Goal: Transaction & Acquisition: Obtain resource

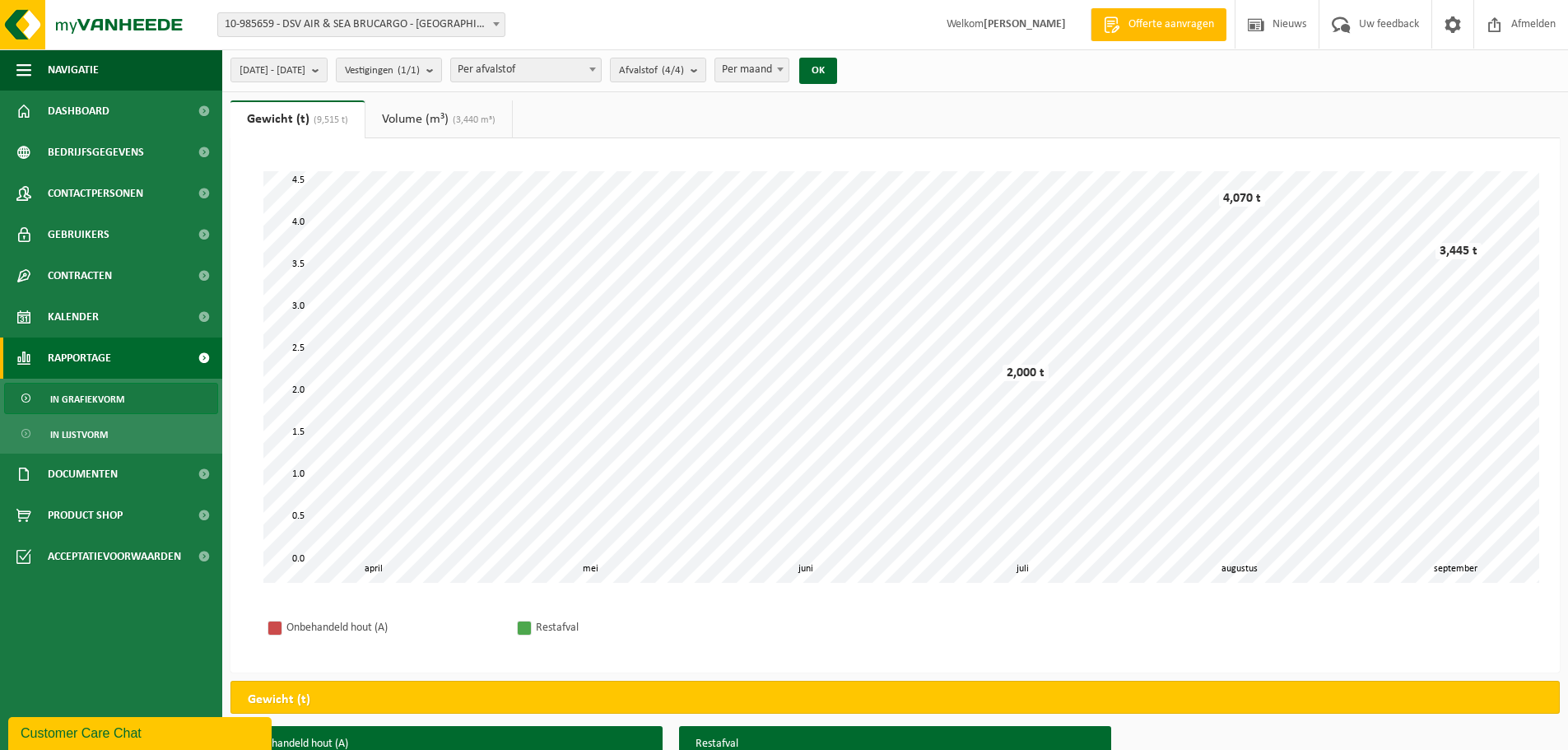
click at [488, 26] on span at bounding box center [496, 24] width 16 height 21
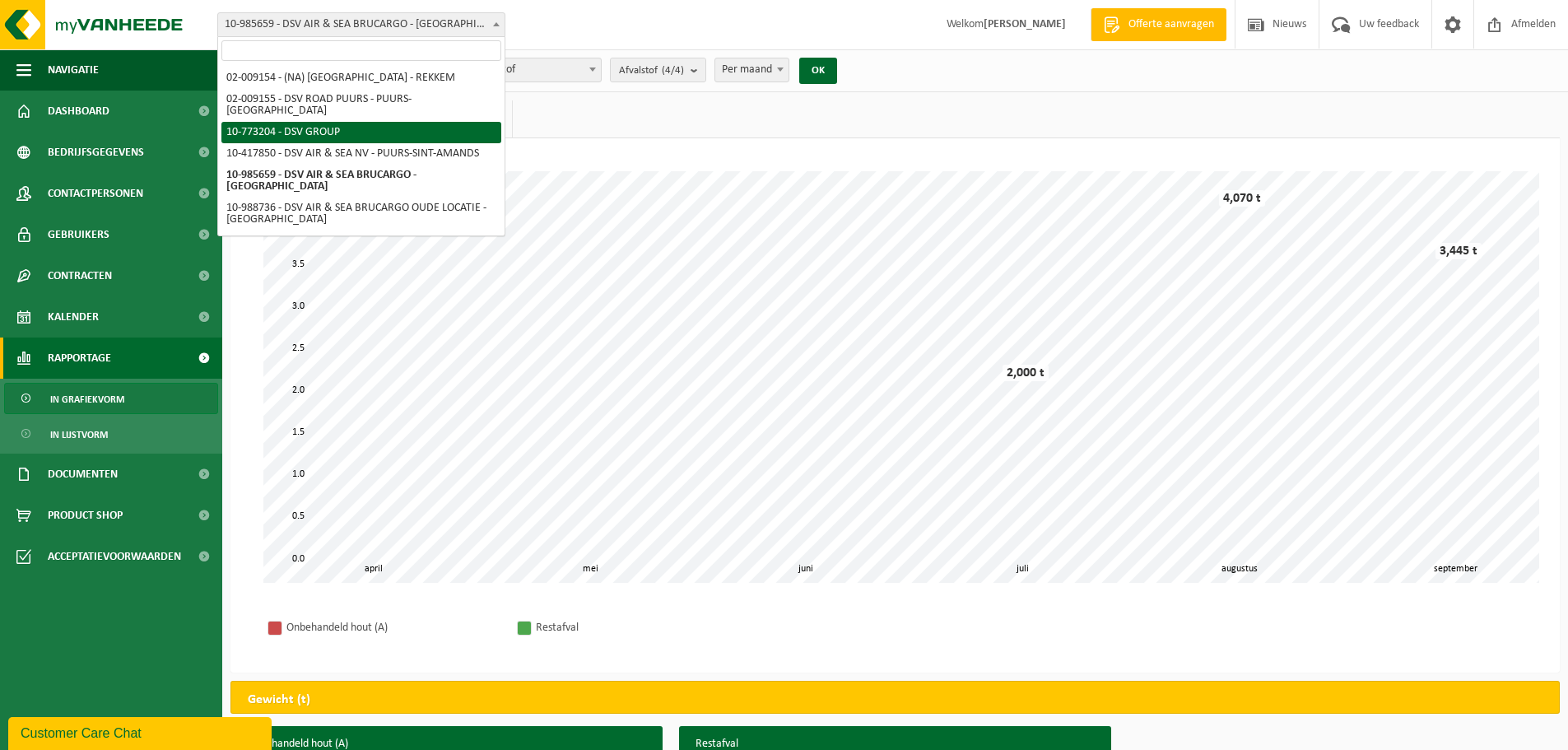
select select "19904"
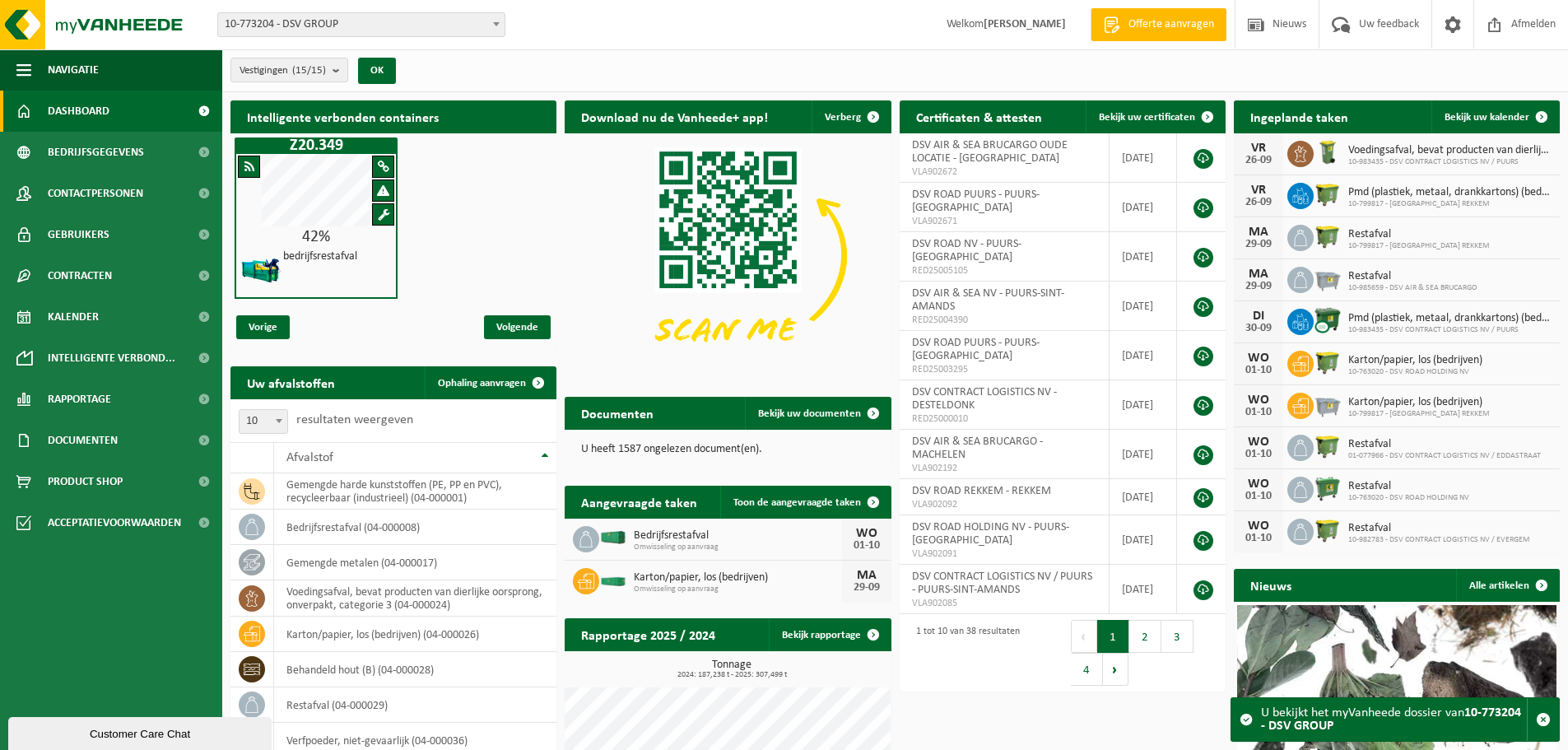
click at [495, 19] on span at bounding box center [496, 24] width 16 height 21
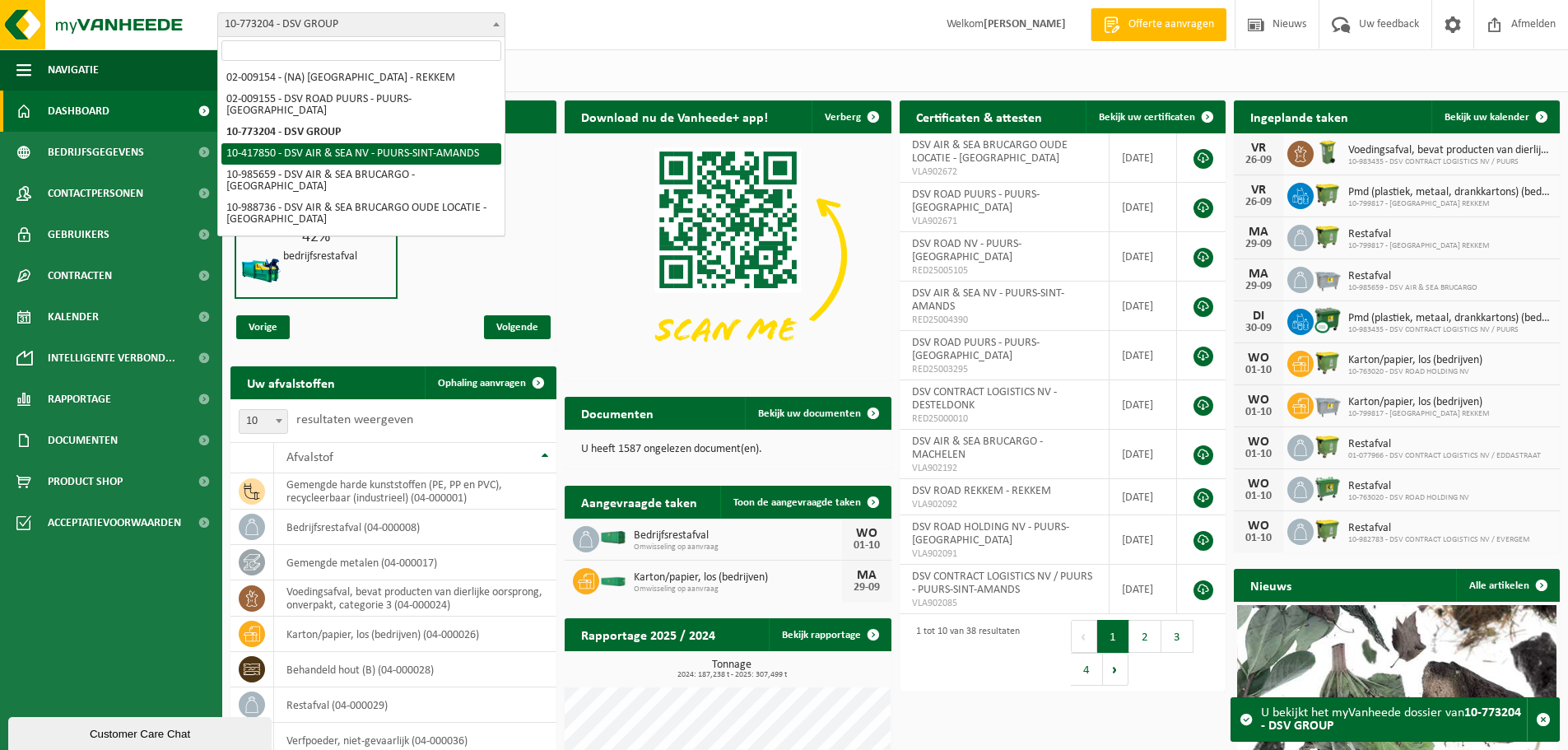
select select "19858"
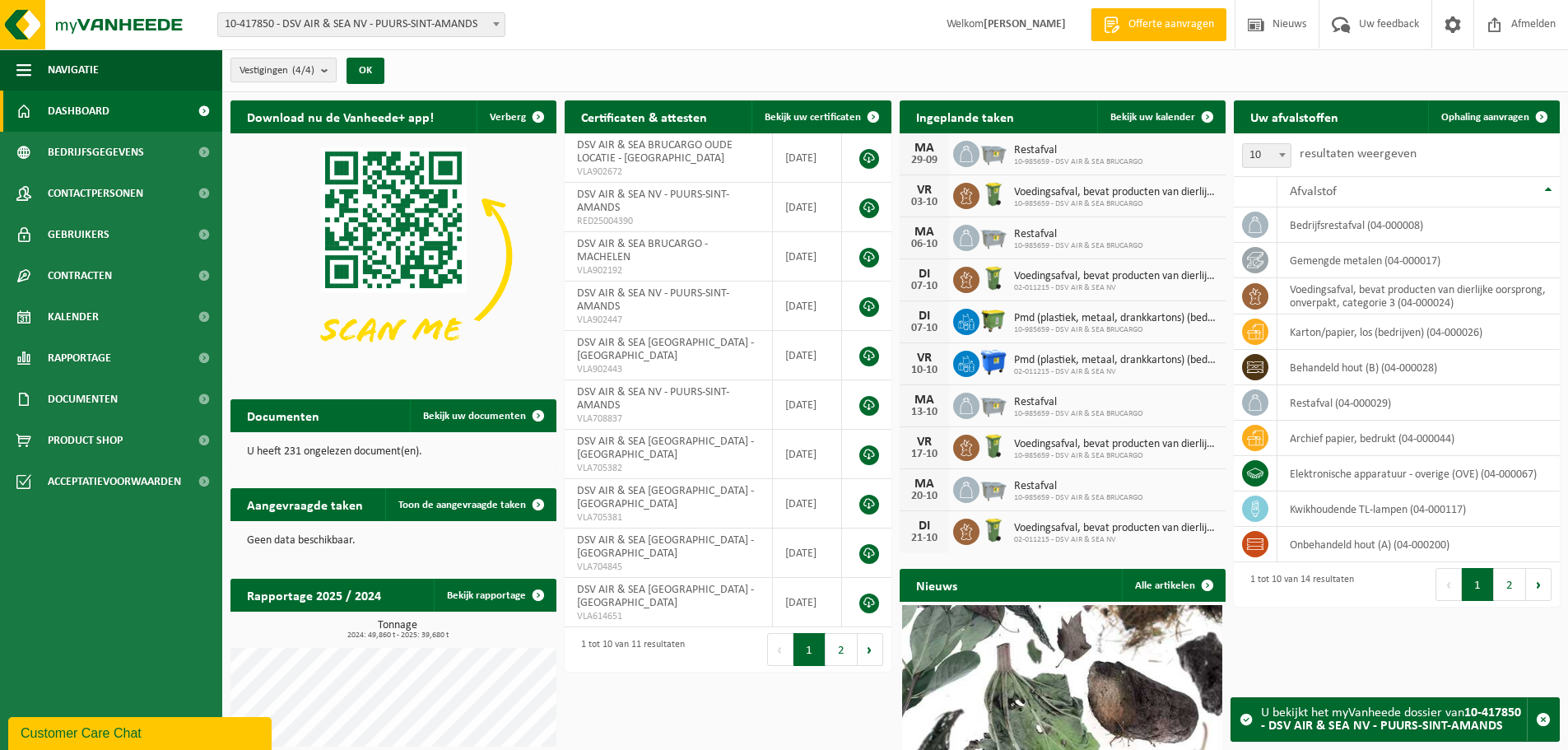
click at [326, 69] on b "submit" at bounding box center [328, 70] width 15 height 23
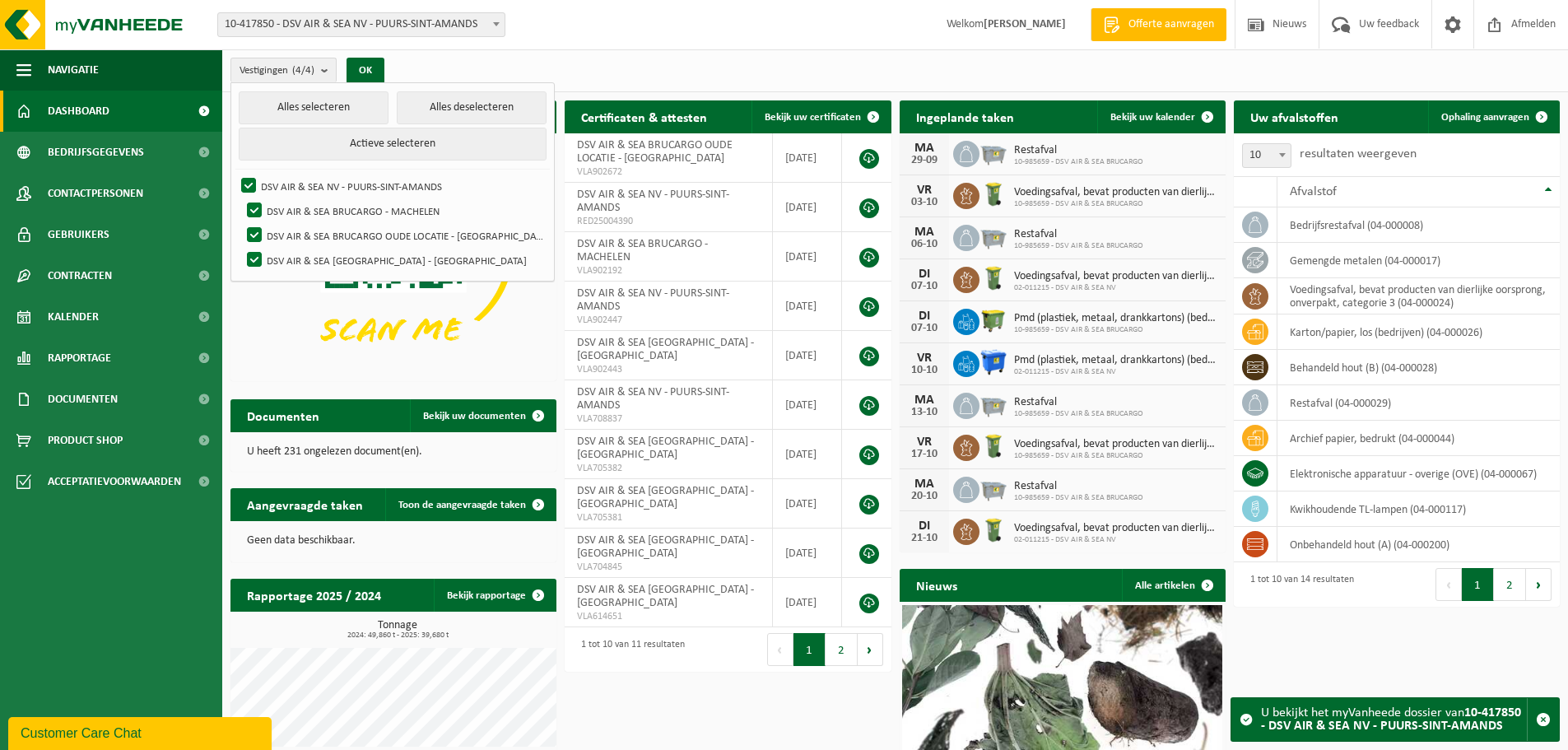
click at [668, 54] on div "Vestigingen (4/4) Alles selecteren Alles deselecteren Actieve selecteren DSV AI…" at bounding box center [895, 71] width 1345 height 43
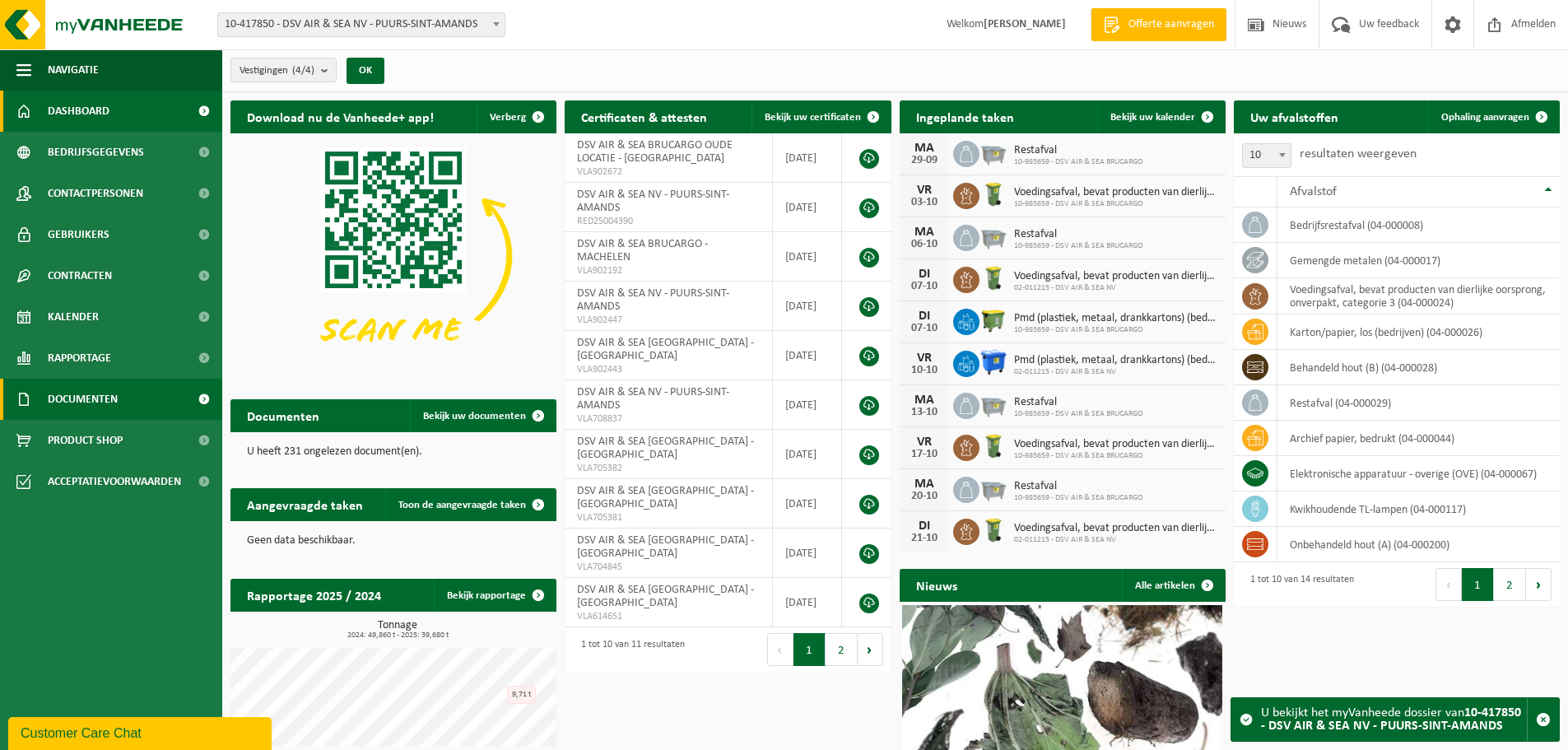
click at [108, 397] on span "Documenten" at bounding box center [82, 399] width 70 height 41
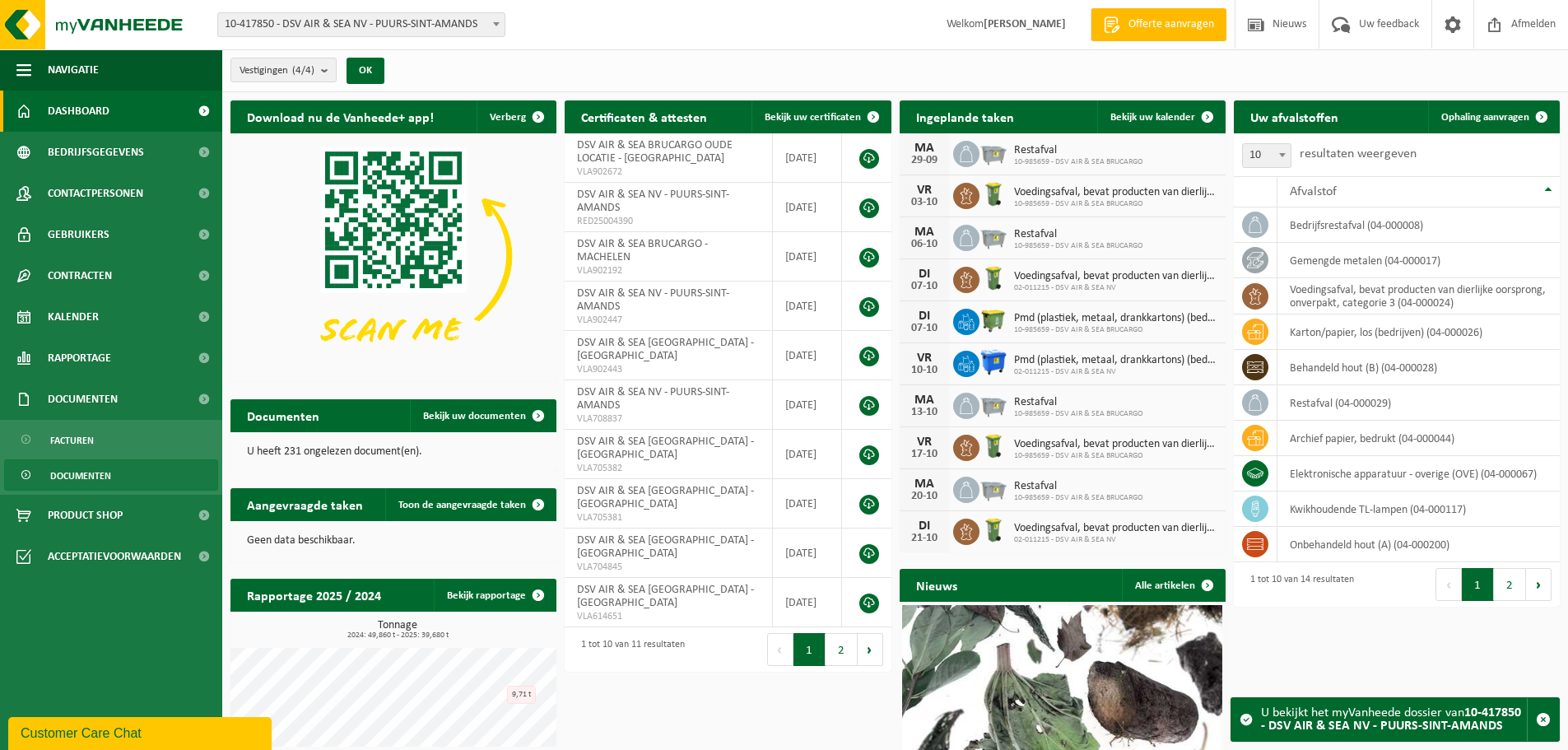
click at [76, 466] on span "Documenten" at bounding box center [80, 476] width 61 height 31
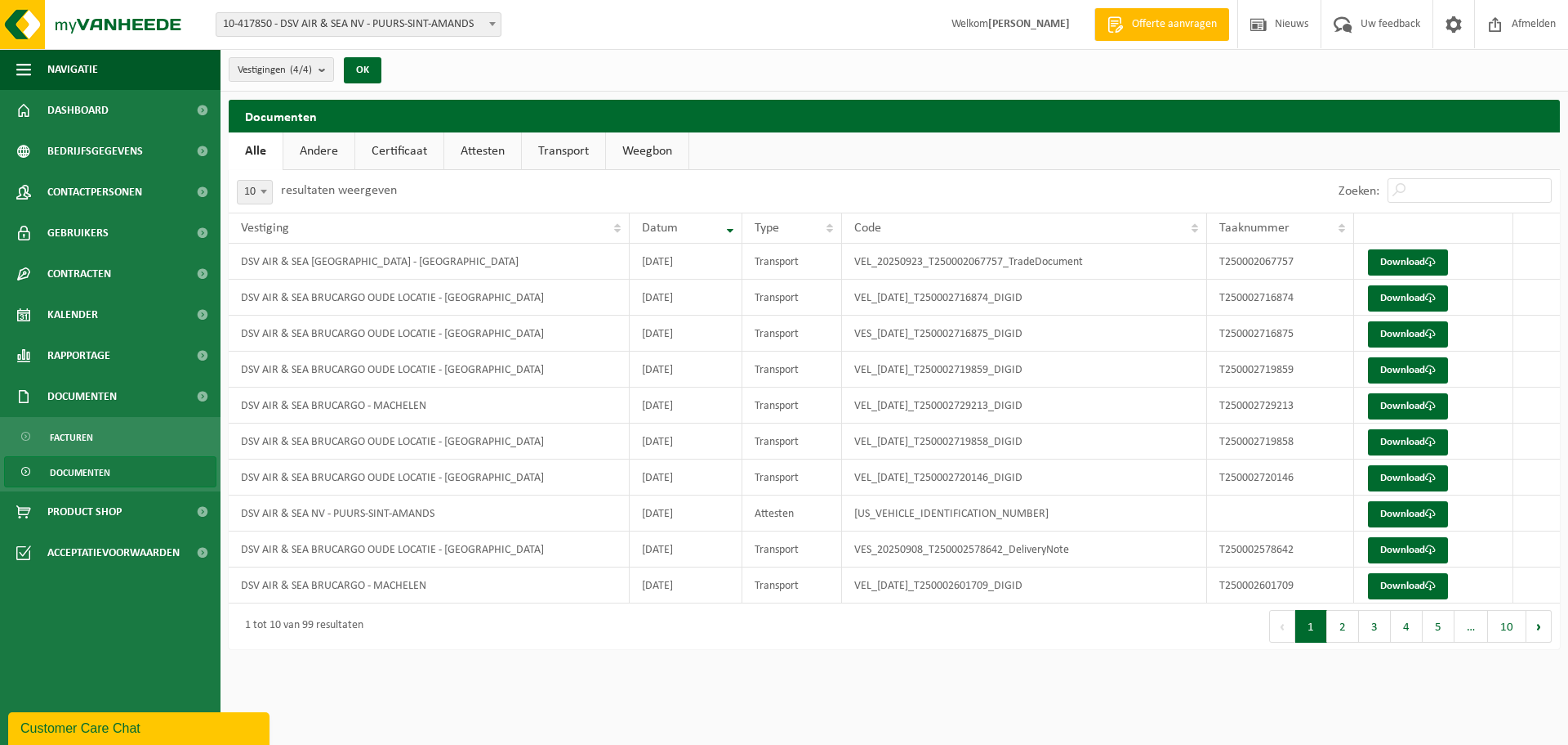
click at [314, 149] on link "Andere" at bounding box center [319, 151] width 71 height 37
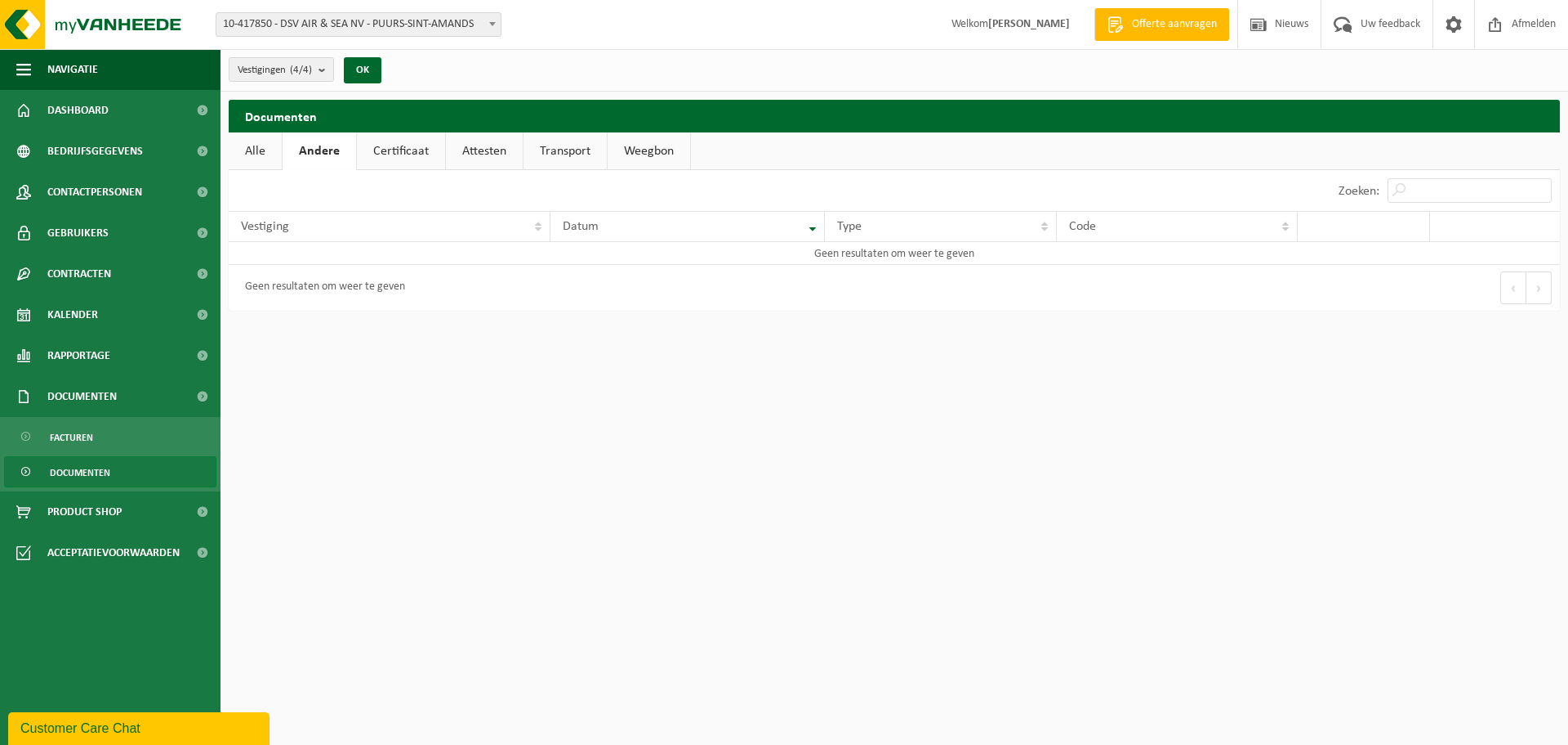
click at [401, 144] on link "Certificaat" at bounding box center [400, 151] width 88 height 37
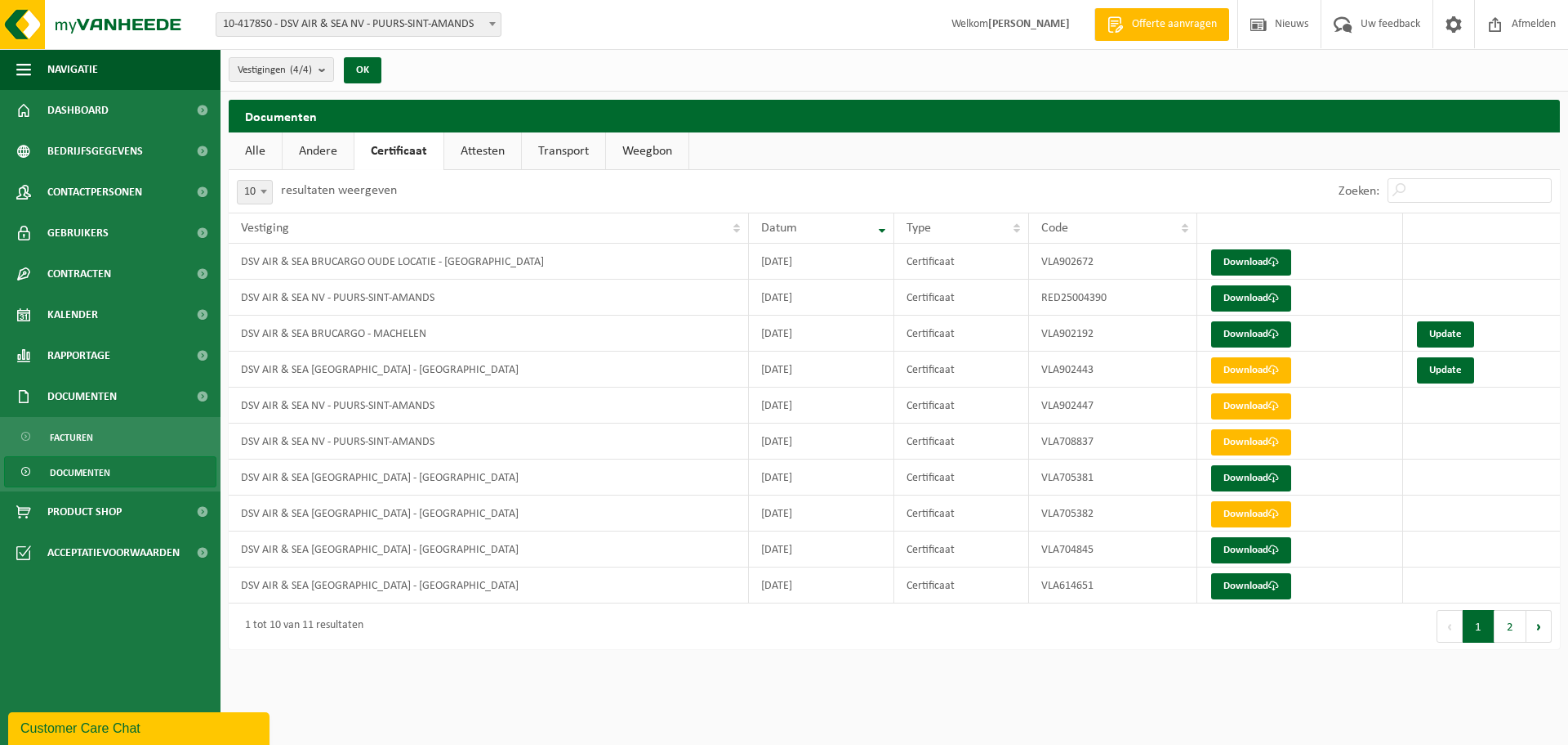
click at [477, 145] on link "Attesten" at bounding box center [483, 151] width 77 height 37
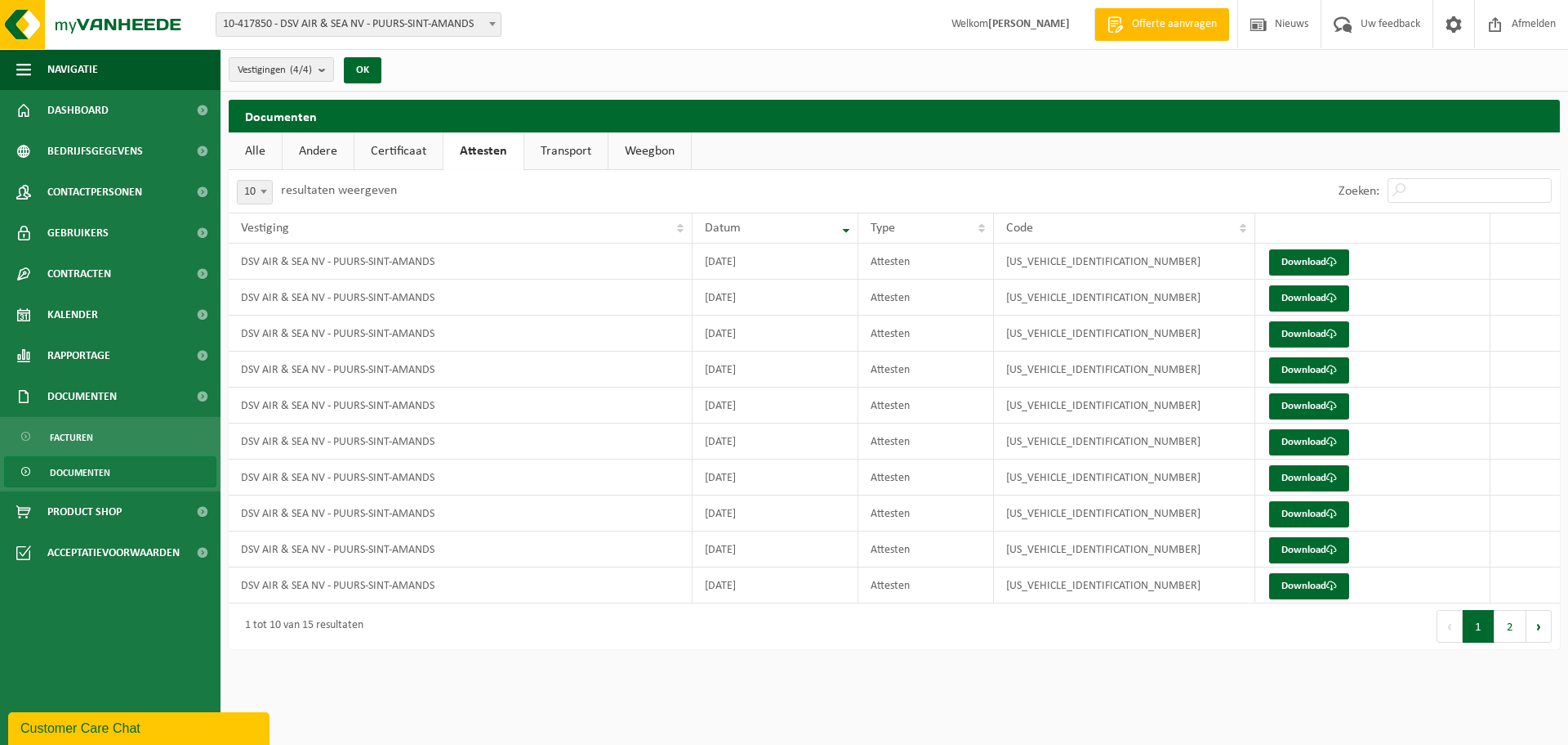
click at [550, 150] on link "Transport" at bounding box center [566, 151] width 83 height 37
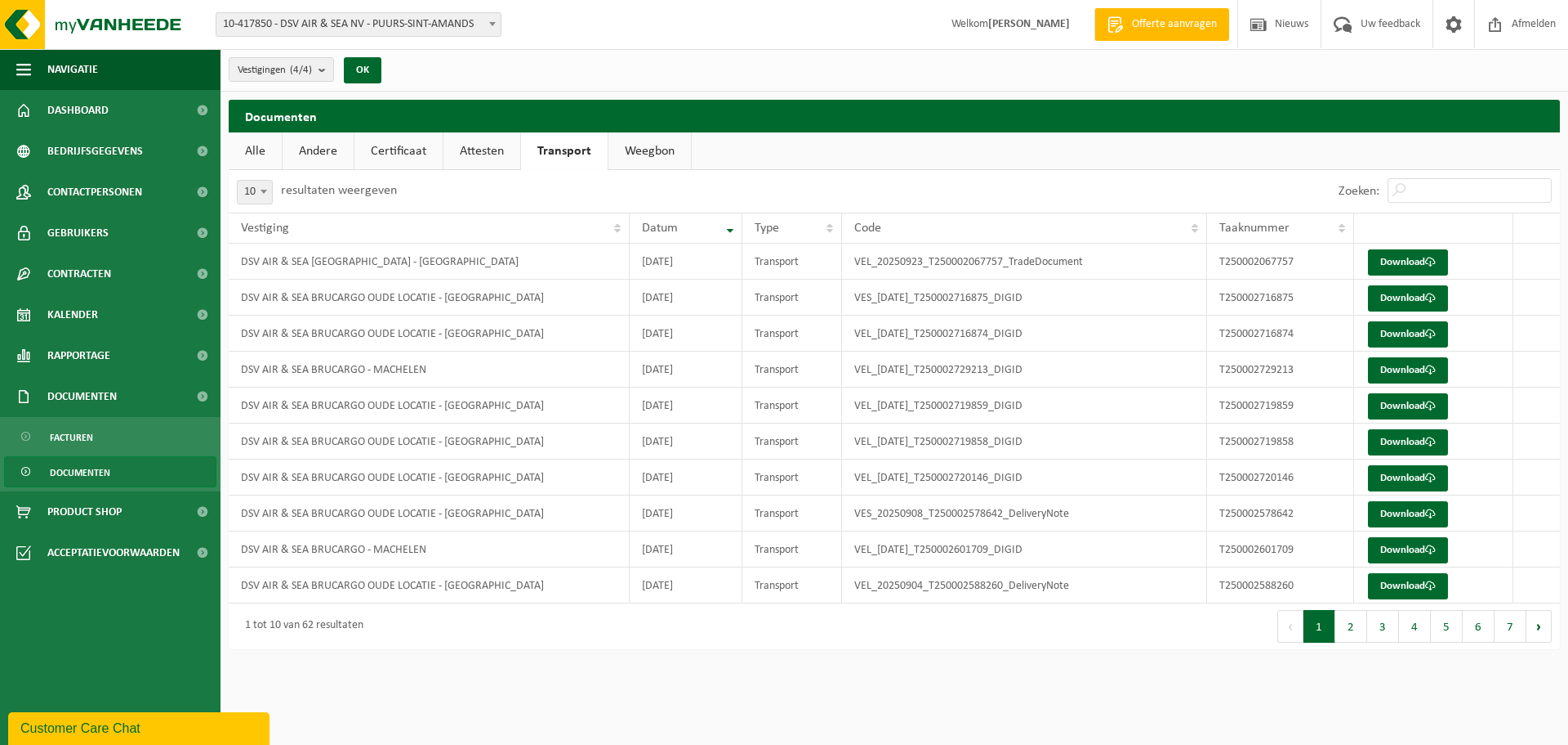
click at [637, 145] on link "Weegbon" at bounding box center [650, 151] width 83 height 37
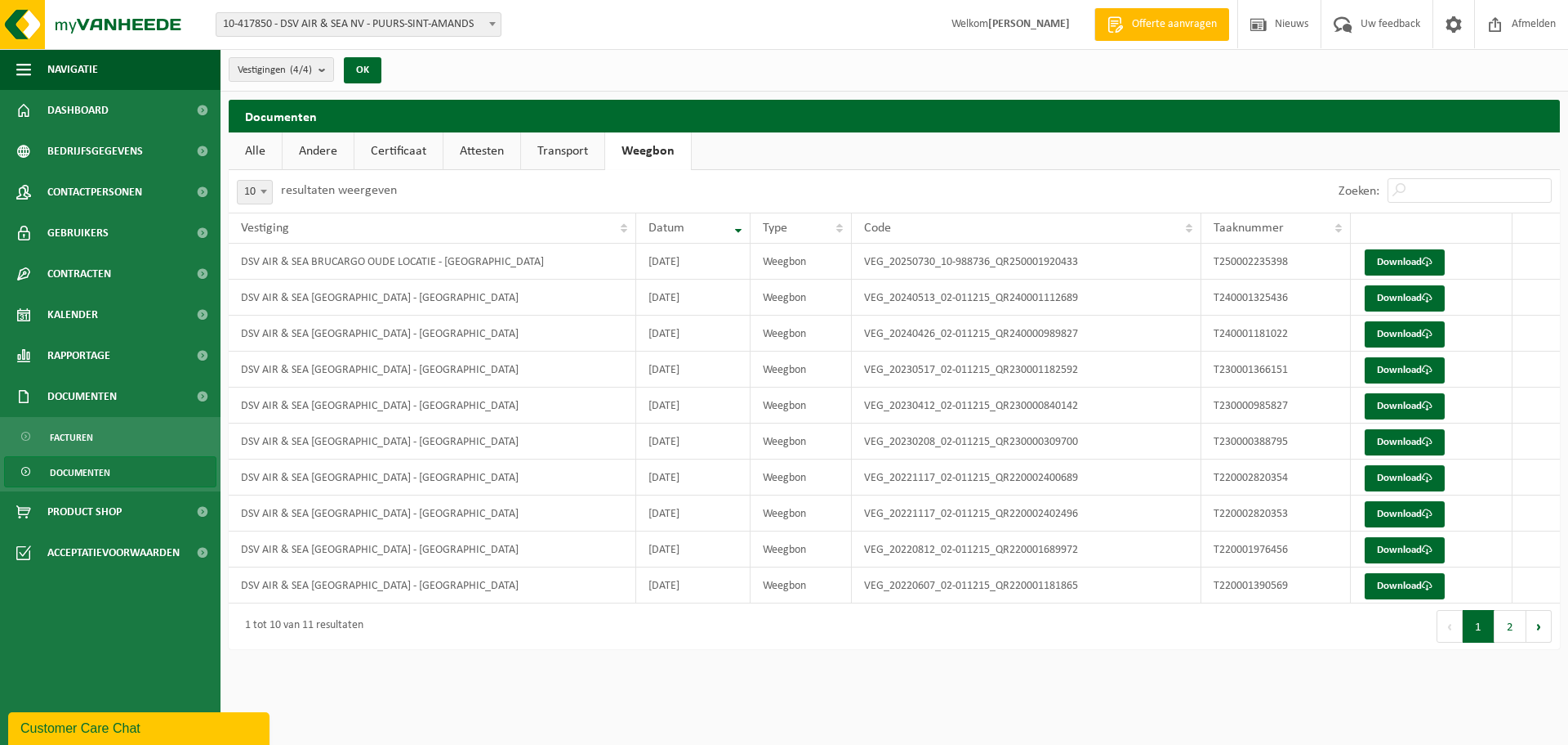
click at [254, 151] on link "Alle" at bounding box center [256, 151] width 53 height 37
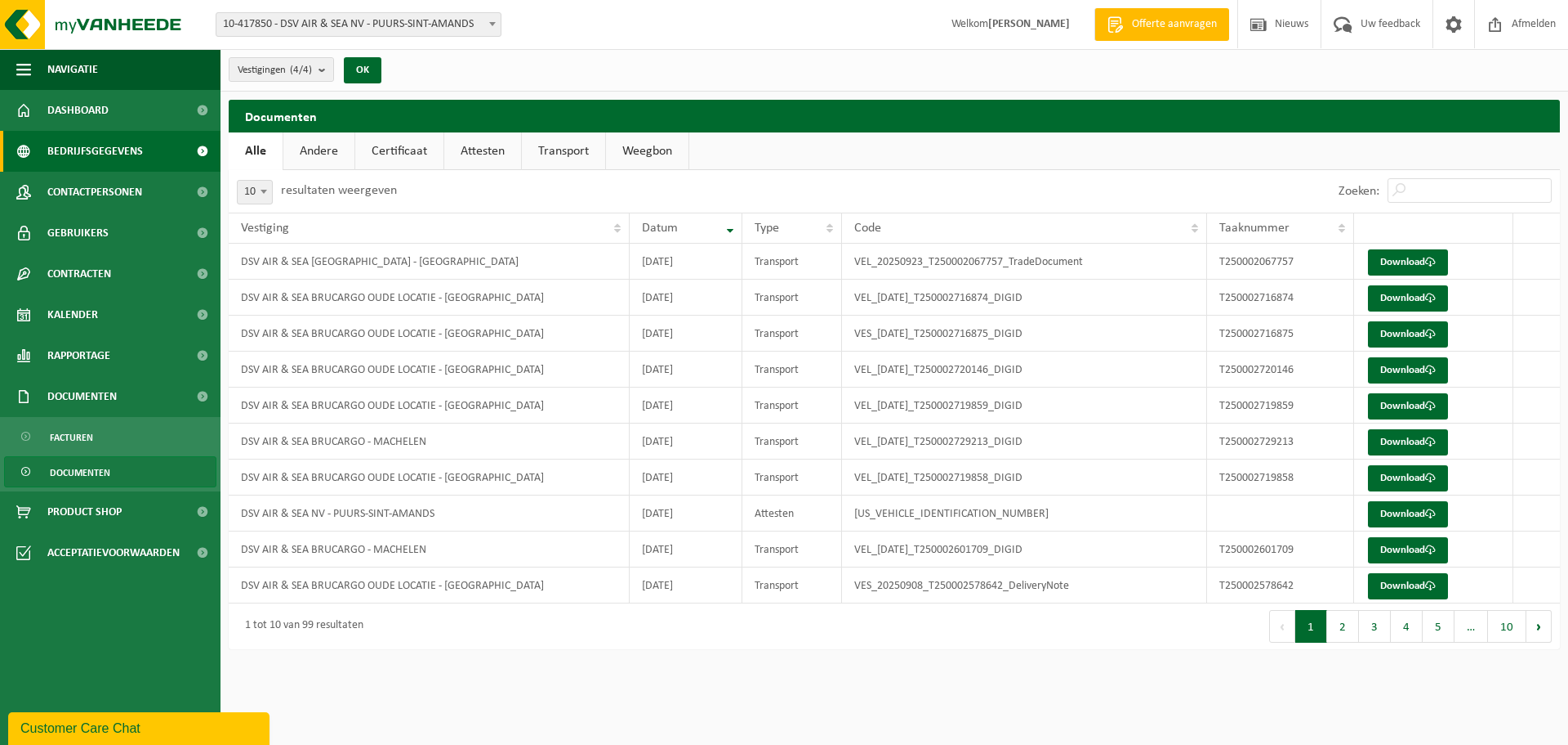
click at [193, 144] on span at bounding box center [201, 151] width 36 height 41
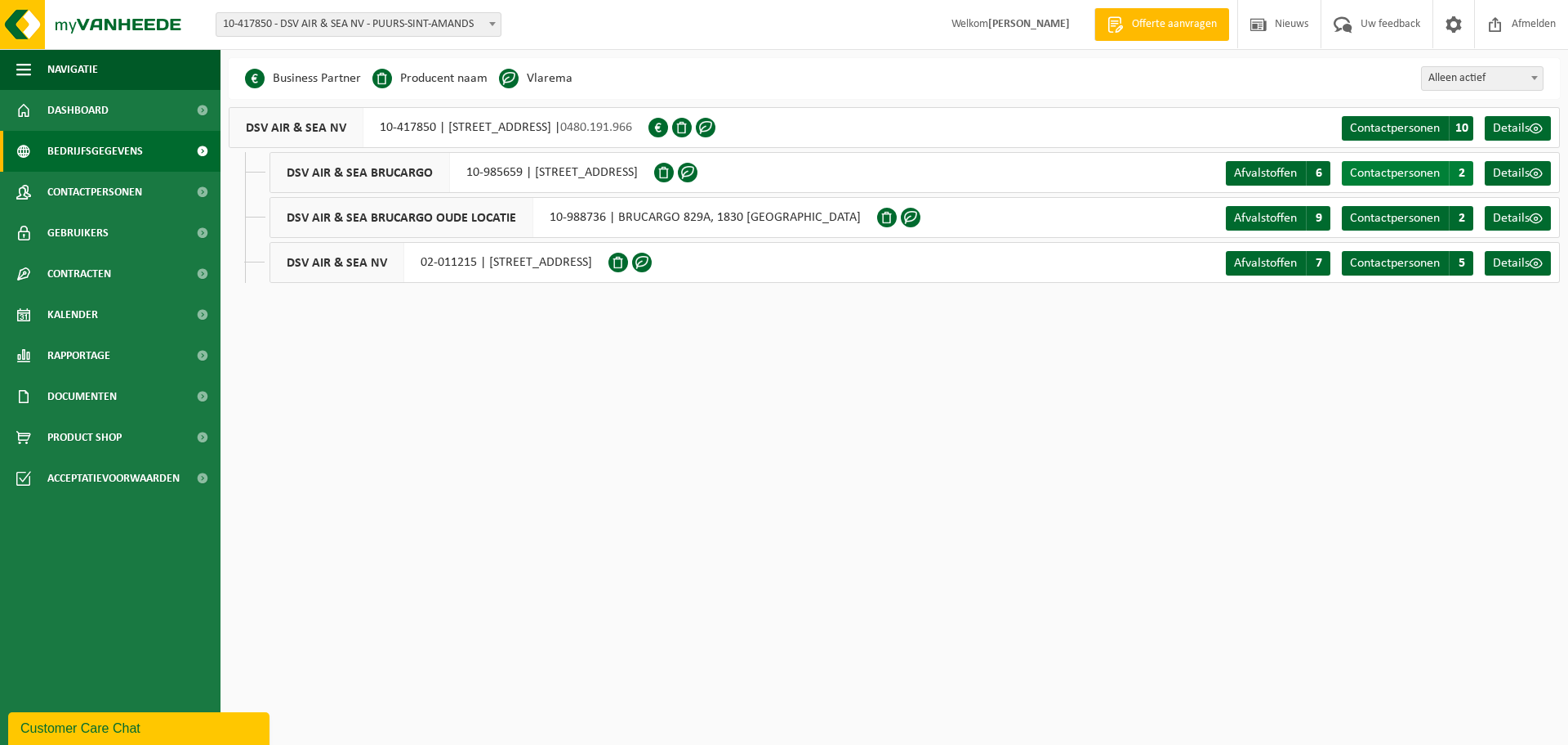
click at [1417, 170] on span "Contactpersonen" at bounding box center [1395, 173] width 90 height 13
click at [1513, 167] on span "Details" at bounding box center [1511, 173] width 36 height 13
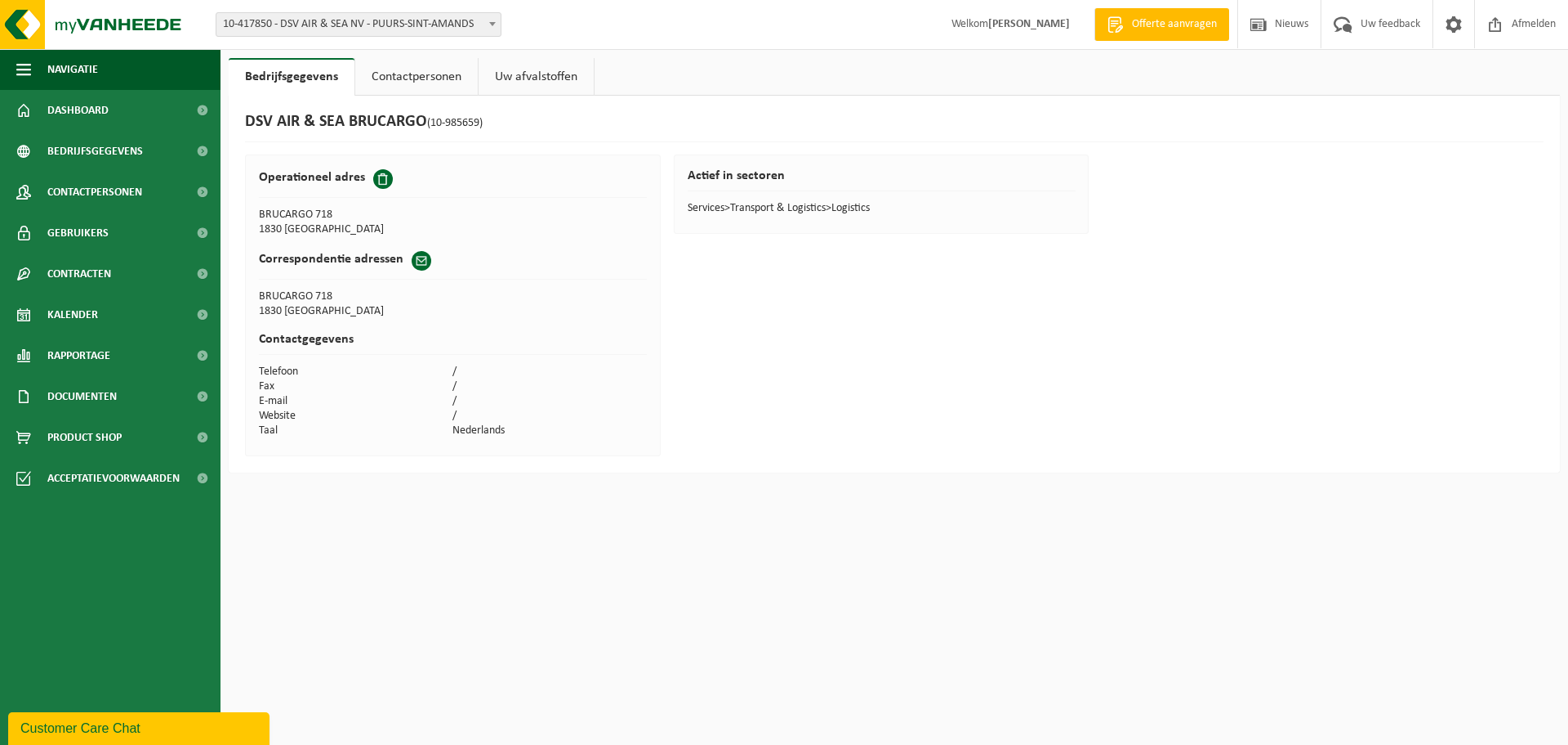
click at [427, 73] on link "Contactpersonen" at bounding box center [416, 76] width 122 height 37
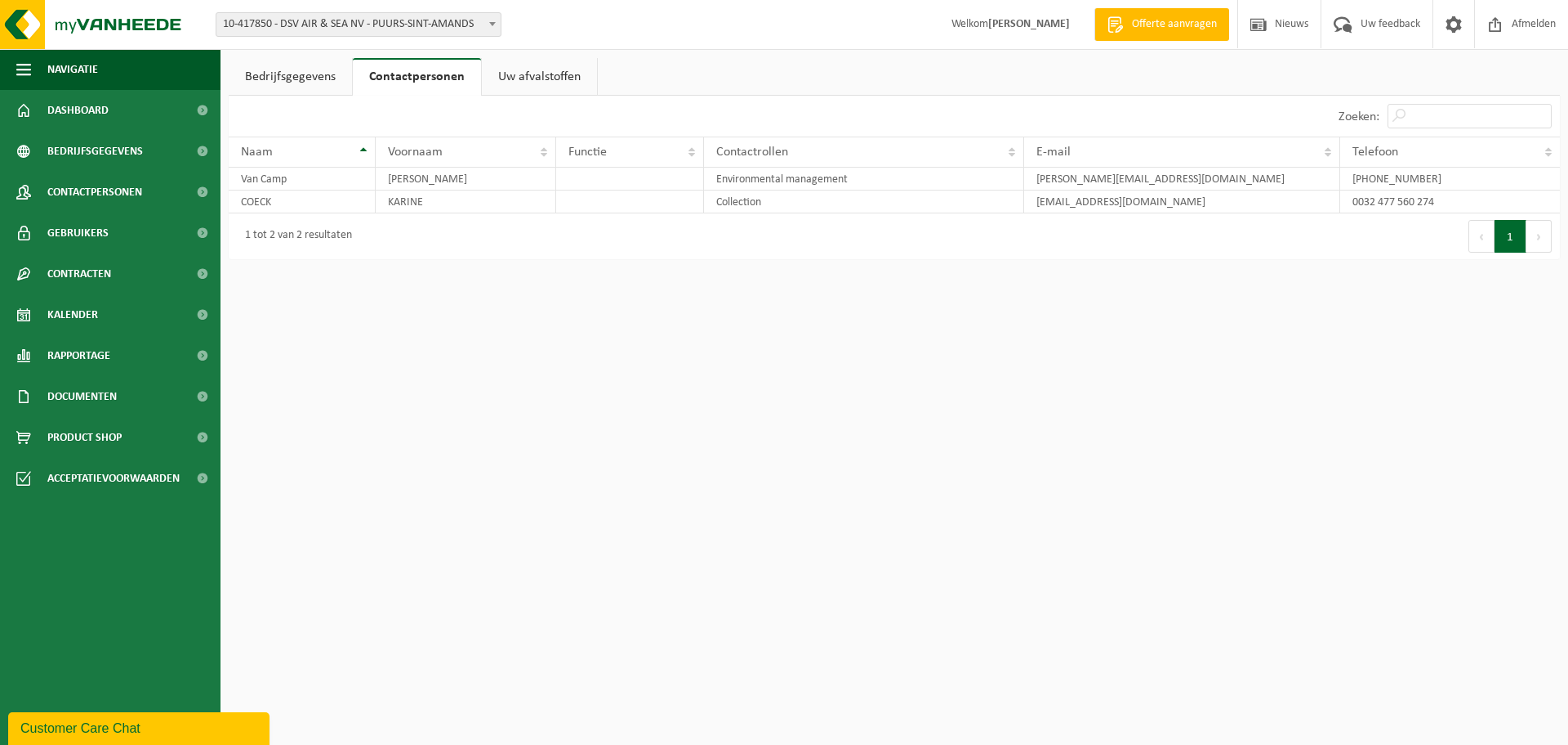
click at [566, 78] on link "Uw afvalstoffen" at bounding box center [540, 76] width 115 height 37
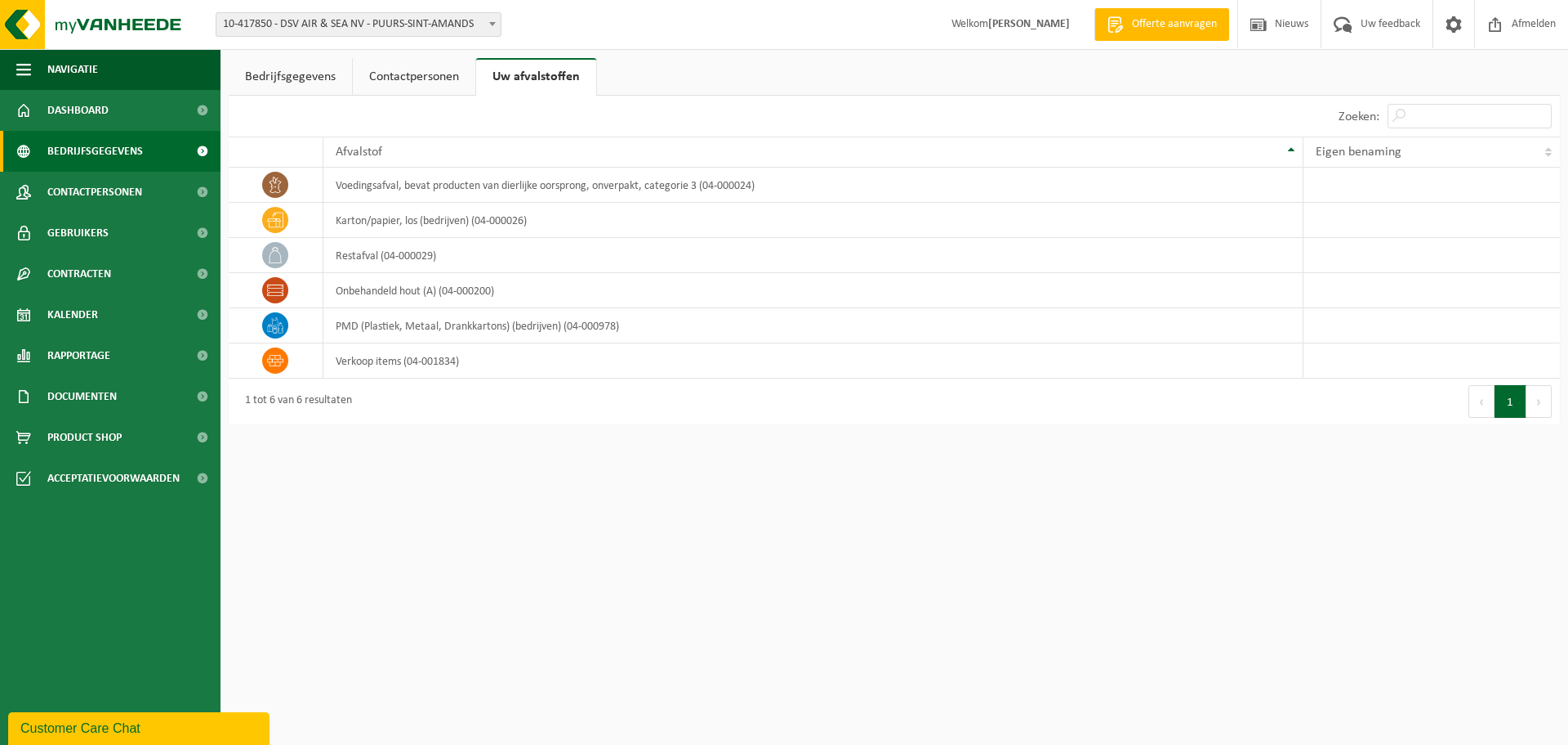
click at [190, 149] on span at bounding box center [201, 151] width 36 height 41
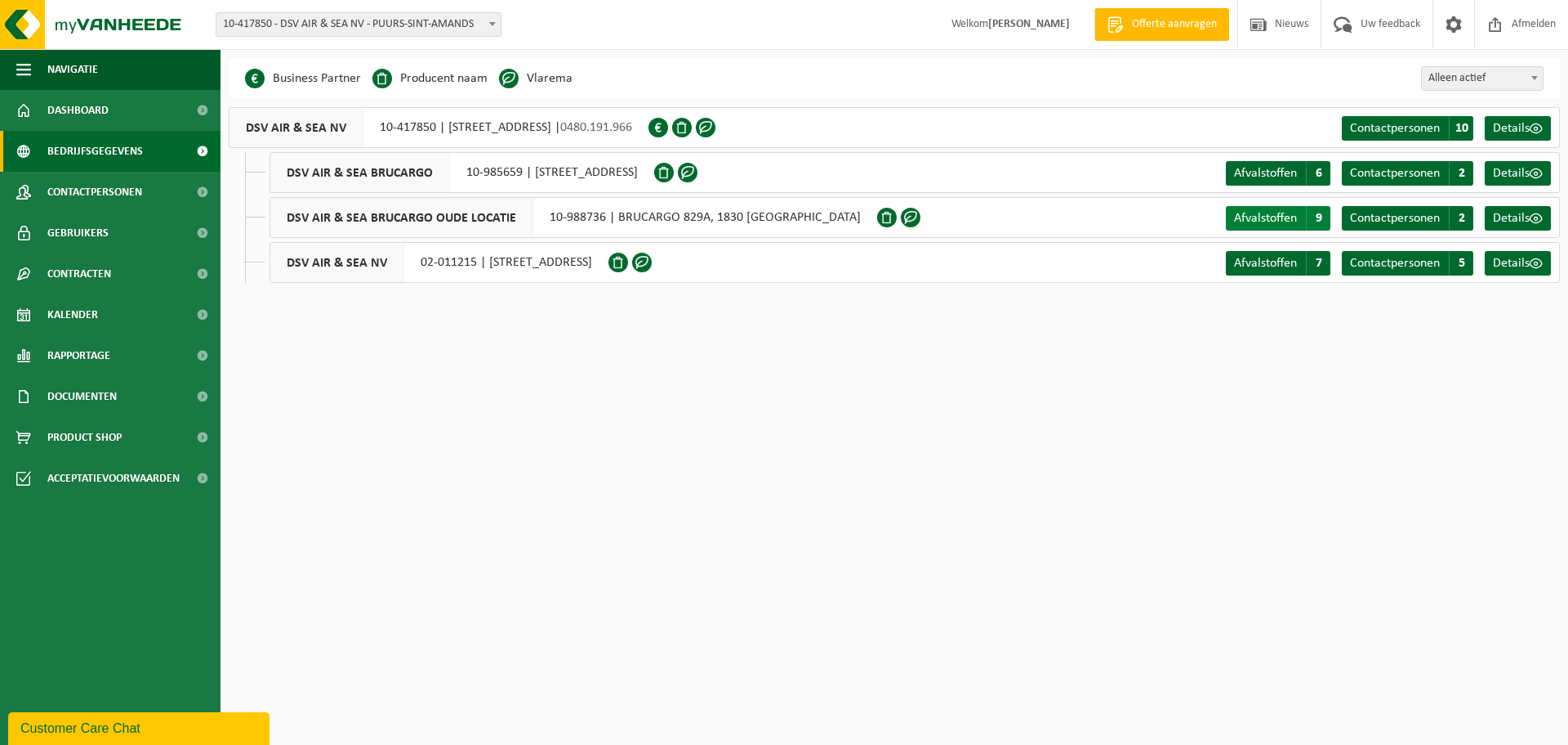
click at [1279, 213] on span "Afvalstoffen" at bounding box center [1265, 218] width 63 height 13
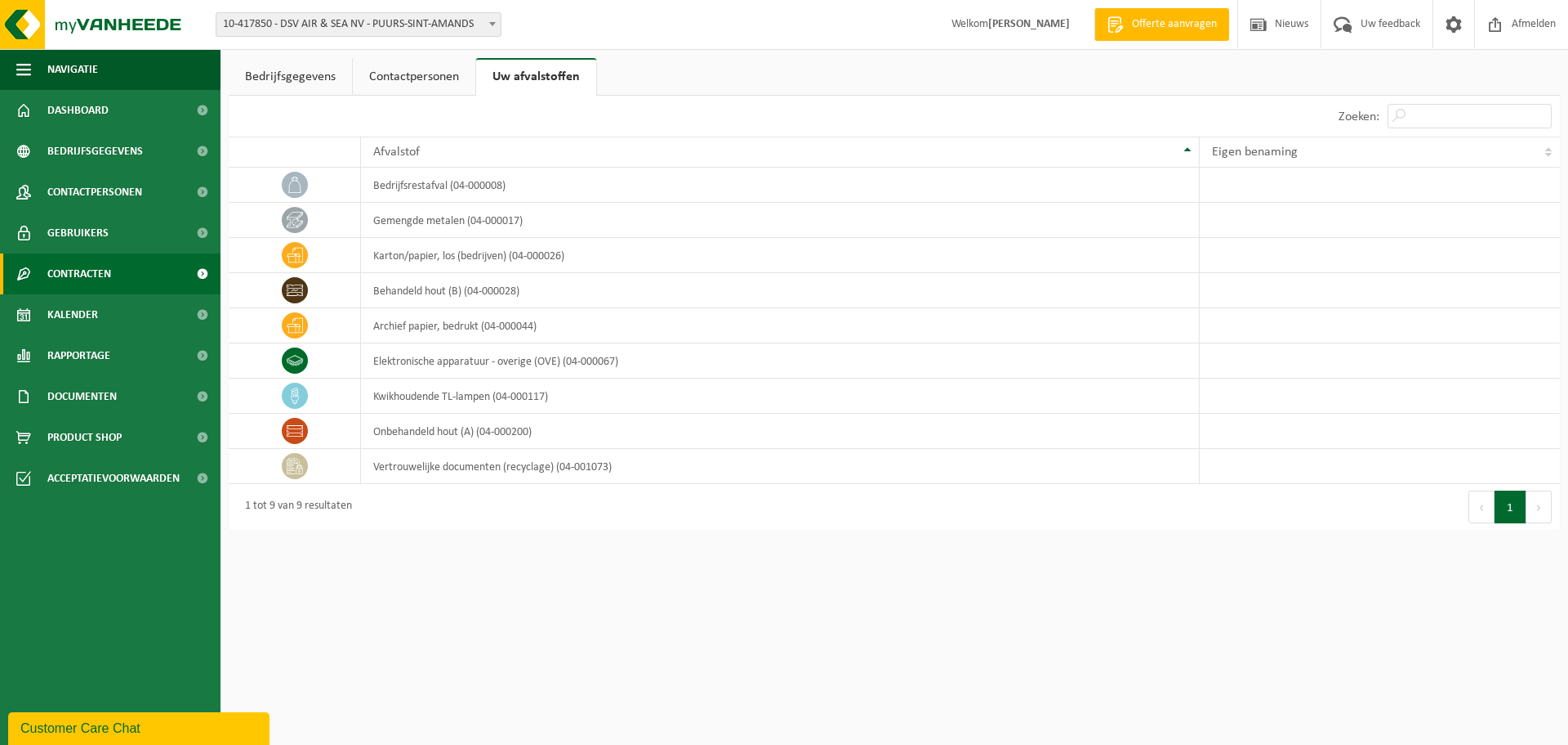
click at [122, 267] on link "Contracten" at bounding box center [110, 273] width 221 height 41
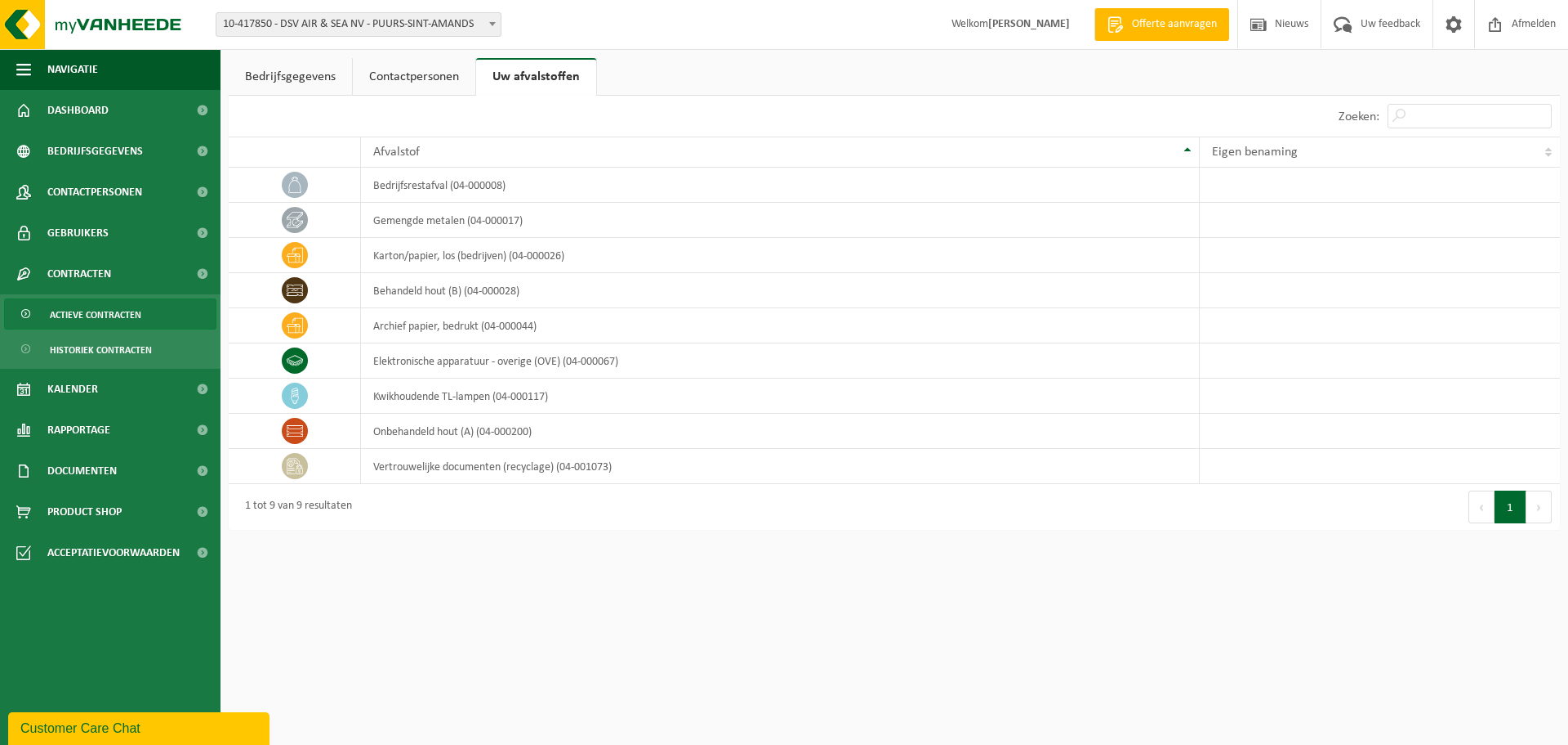
click at [118, 313] on span "Actieve contracten" at bounding box center [95, 314] width 91 height 31
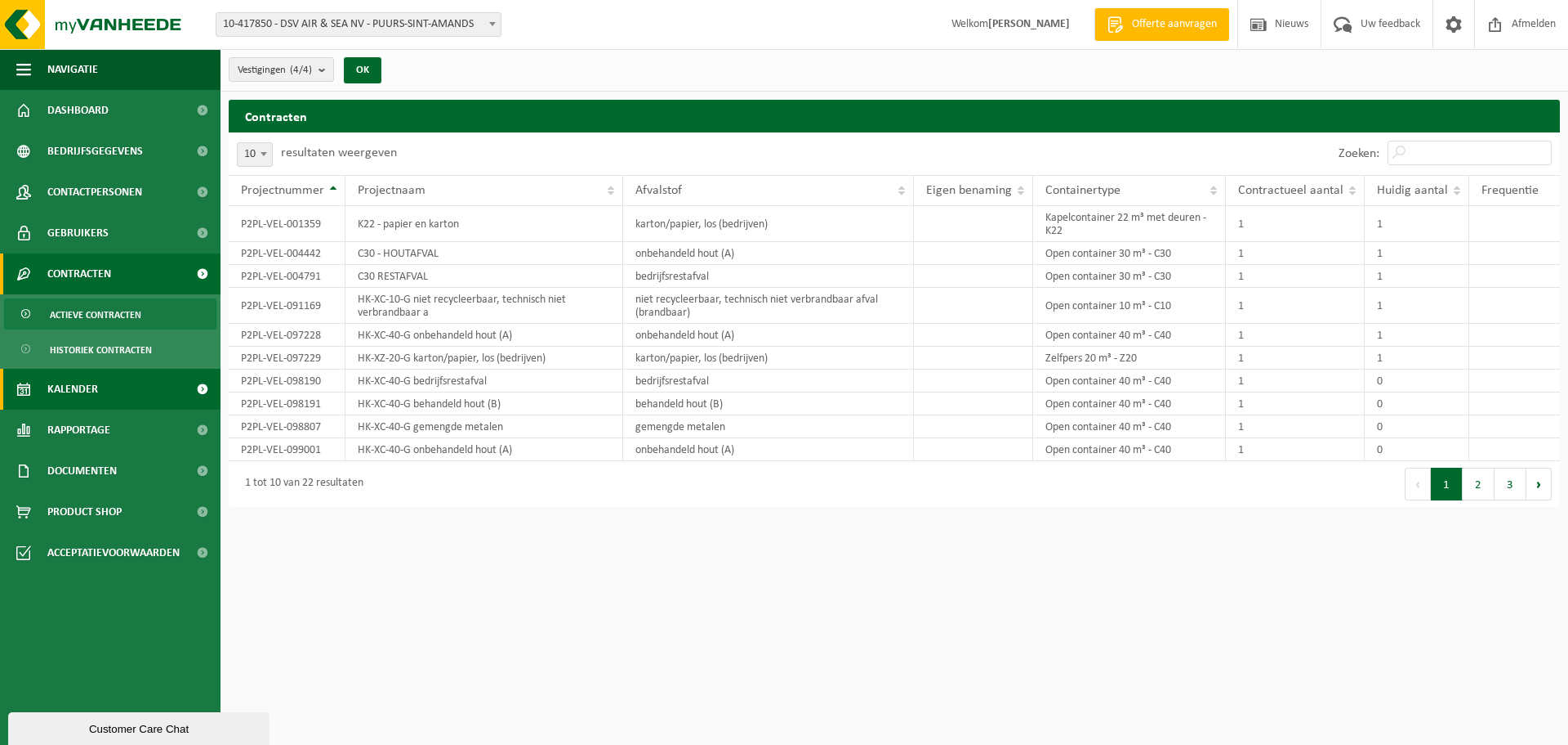
click at [122, 393] on link "Kalender" at bounding box center [110, 389] width 221 height 41
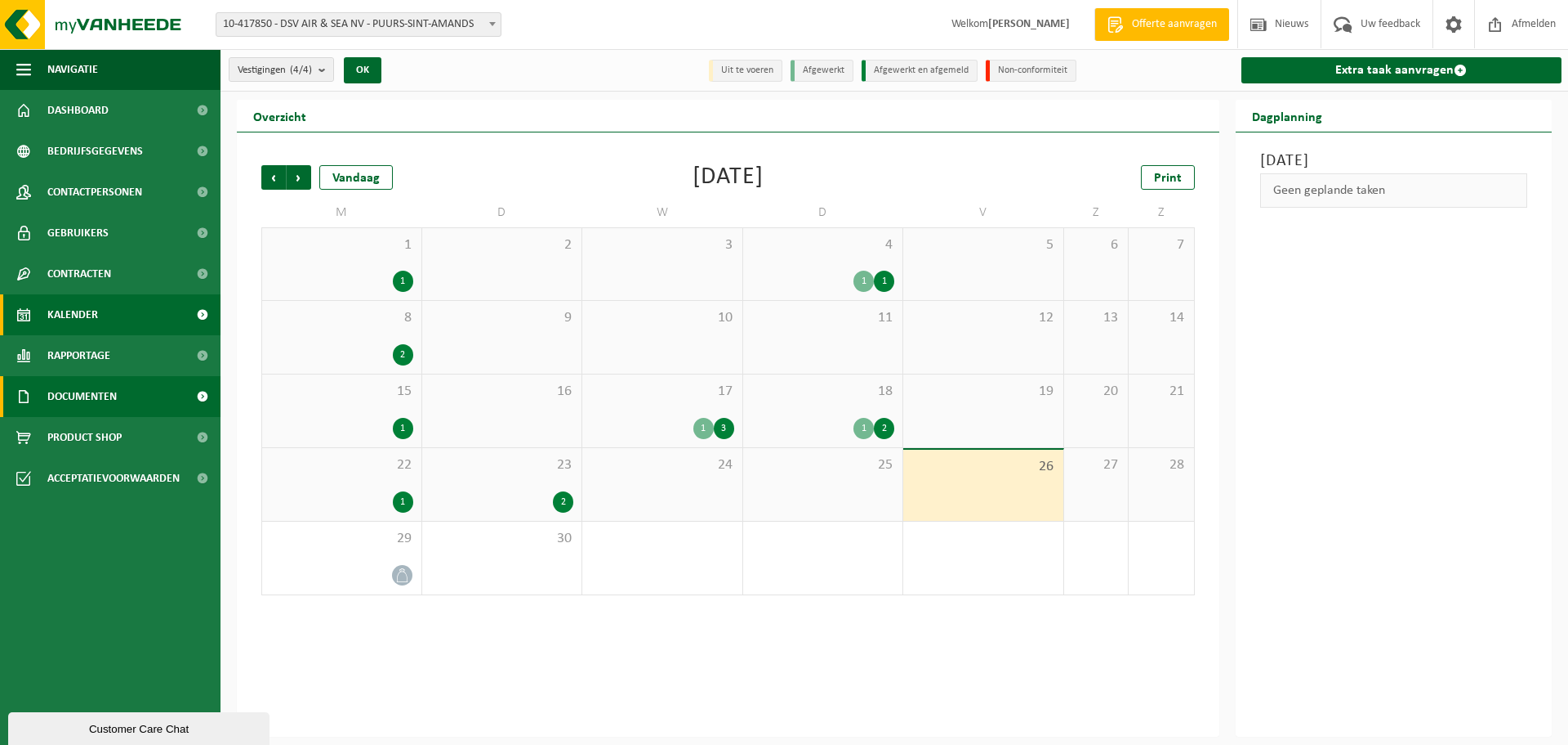
click at [178, 393] on link "Documenten" at bounding box center [110, 396] width 221 height 41
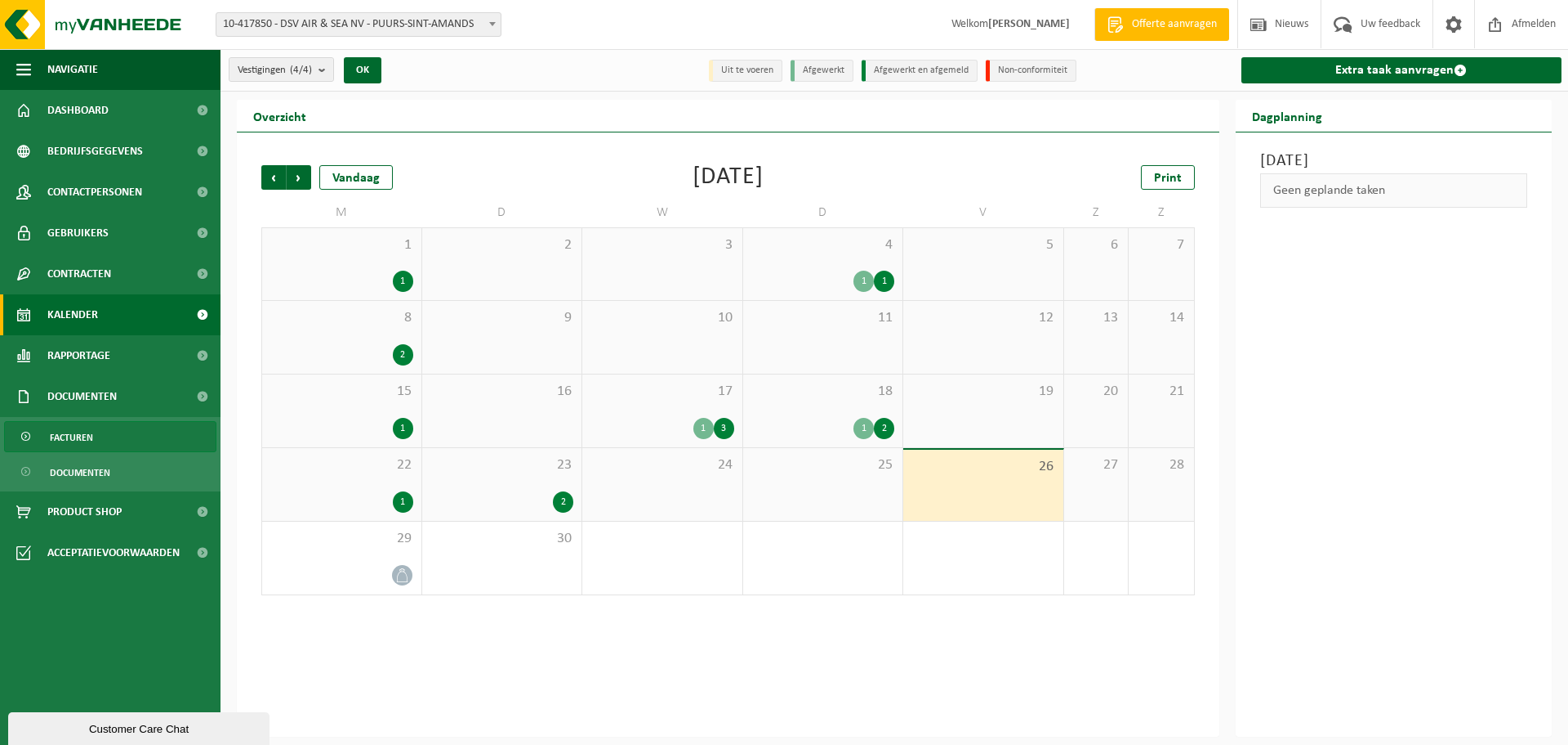
click at [76, 432] on span "Facturen" at bounding box center [71, 437] width 43 height 31
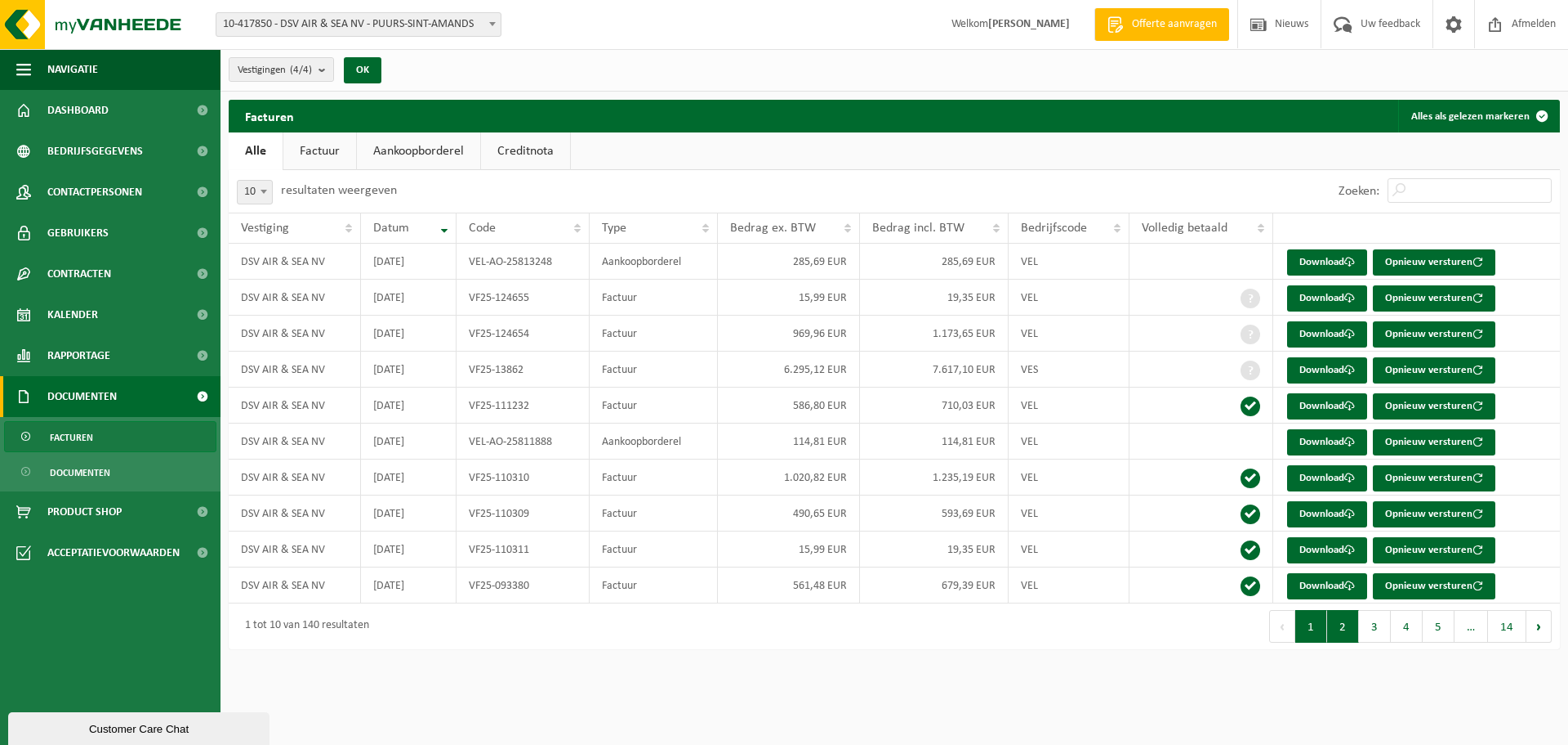
click at [1341, 625] on button "2" at bounding box center [1343, 626] width 32 height 33
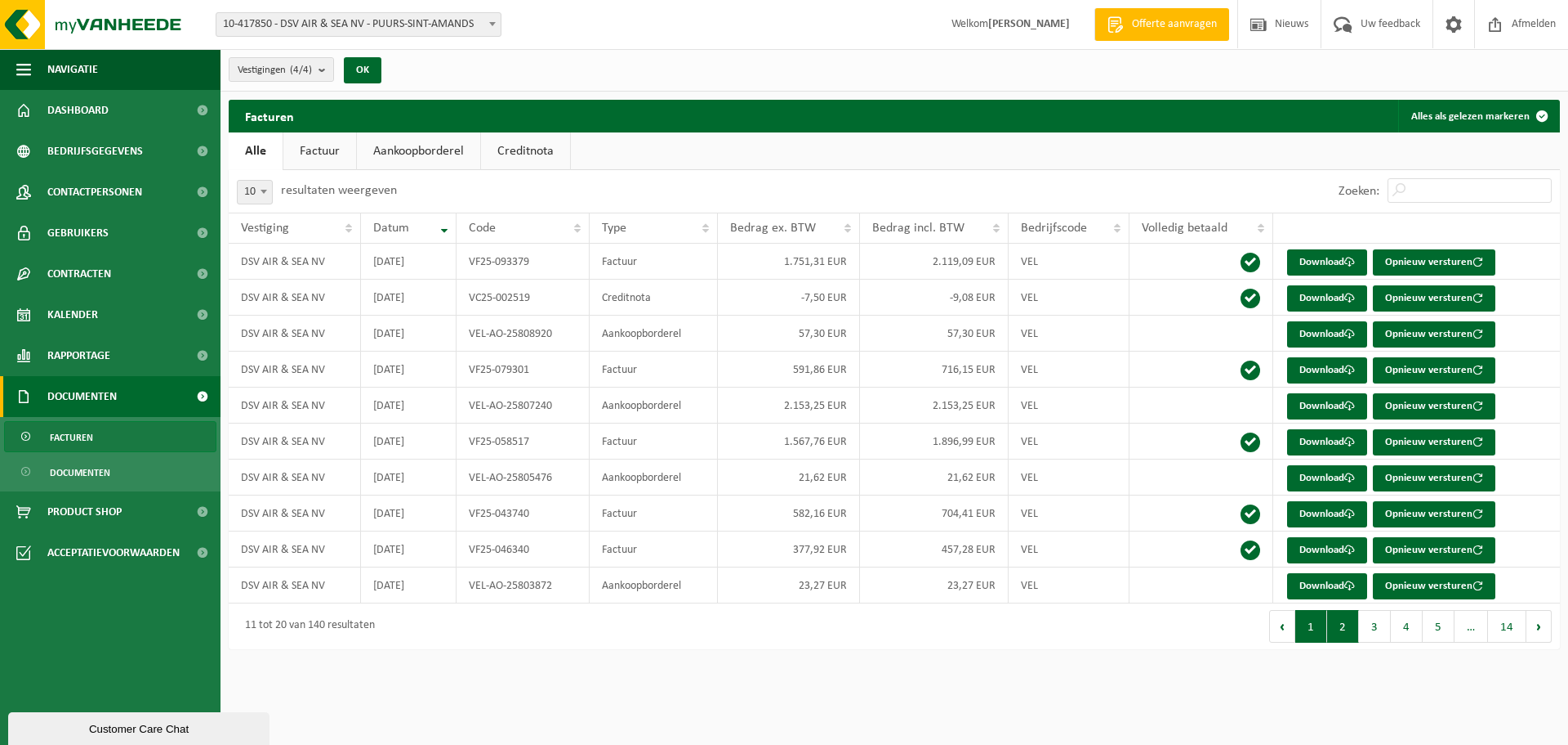
click at [1324, 632] on button "1" at bounding box center [1312, 626] width 32 height 33
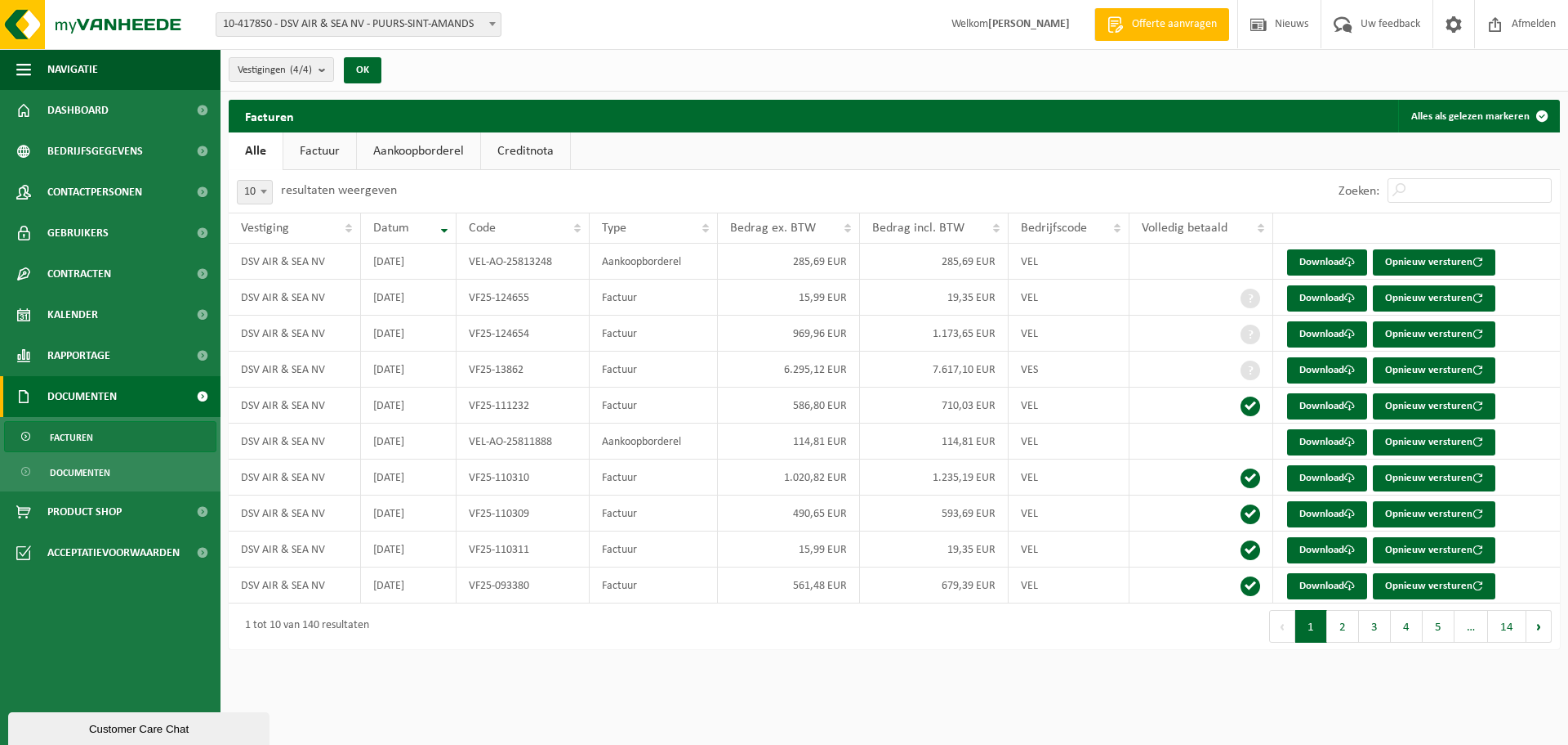
click at [334, 149] on link "Factuur" at bounding box center [319, 151] width 73 height 37
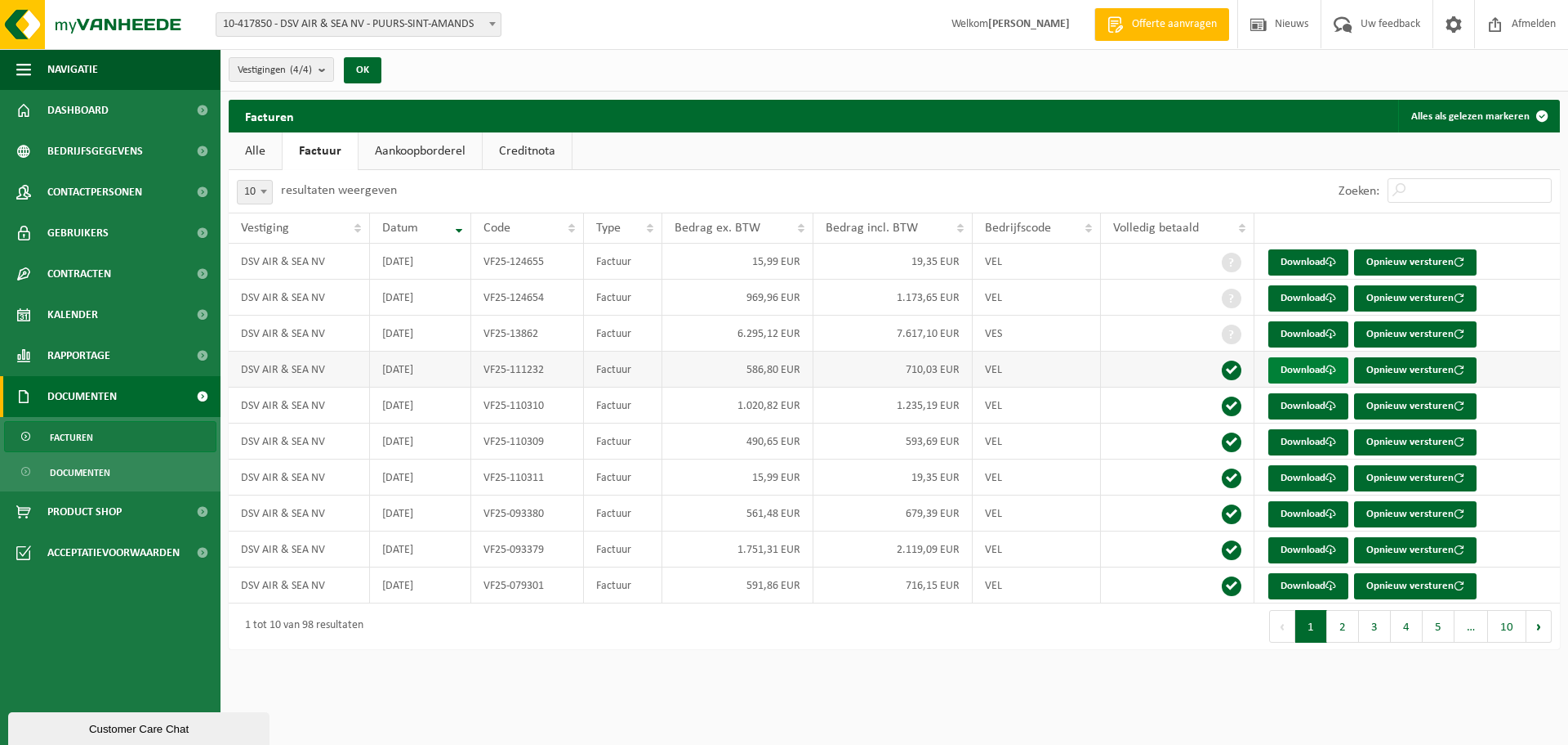
click at [1296, 373] on link "Download" at bounding box center [1309, 369] width 80 height 26
